Goal: Find specific page/section: Find specific page/section

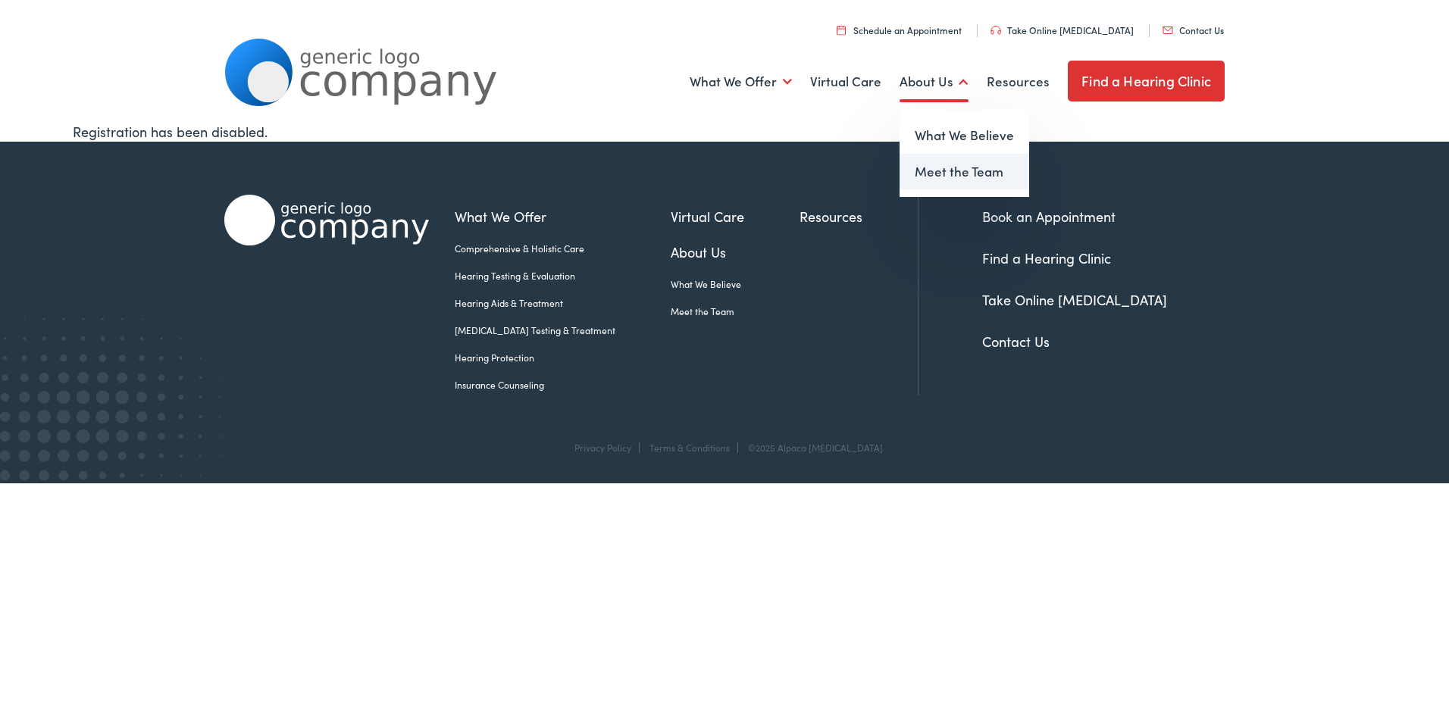
click at [943, 171] on link "Meet the Team" at bounding box center [965, 172] width 130 height 36
